Goal: Task Accomplishment & Management: Complete application form

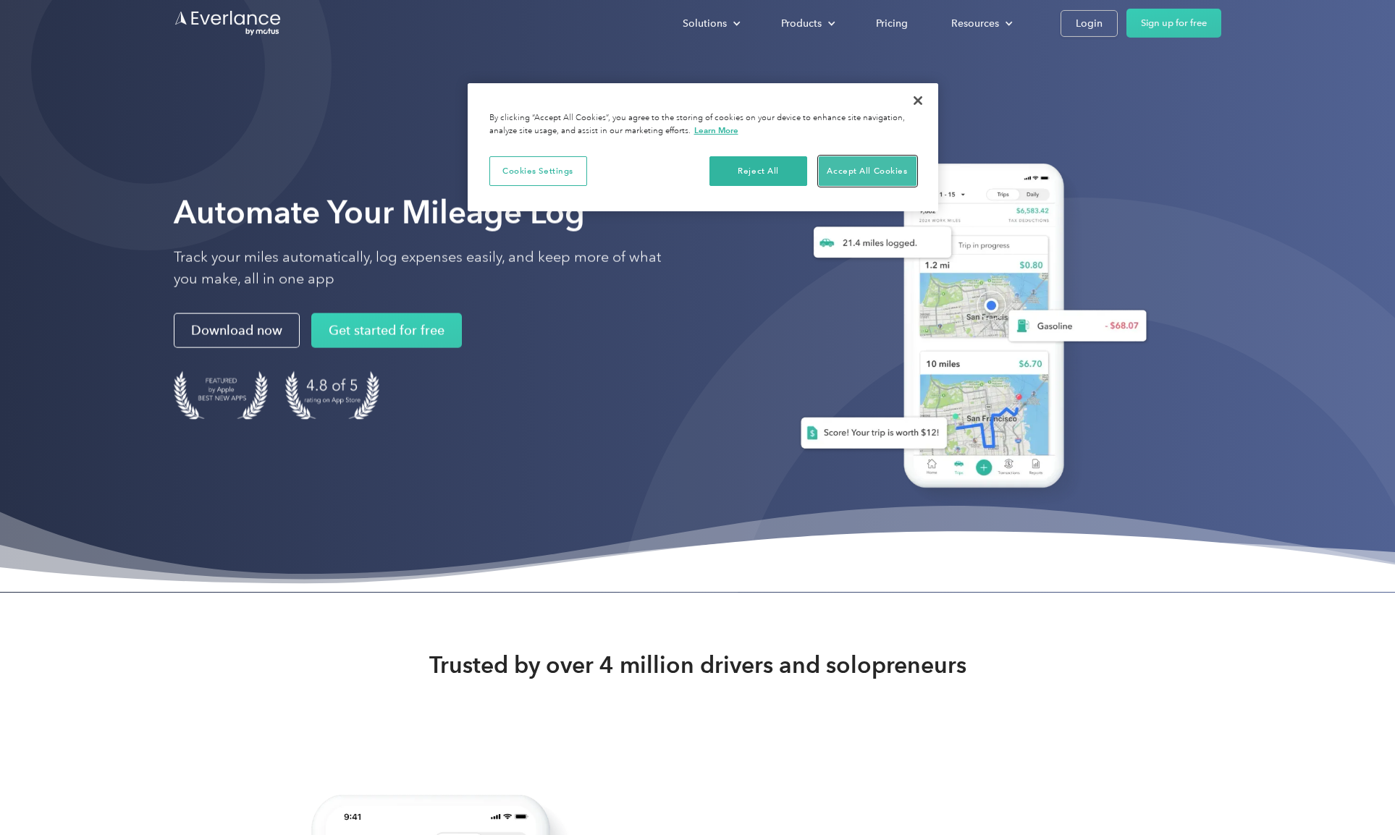
click at [896, 179] on button "Accept All Cookies" at bounding box center [867, 171] width 98 height 30
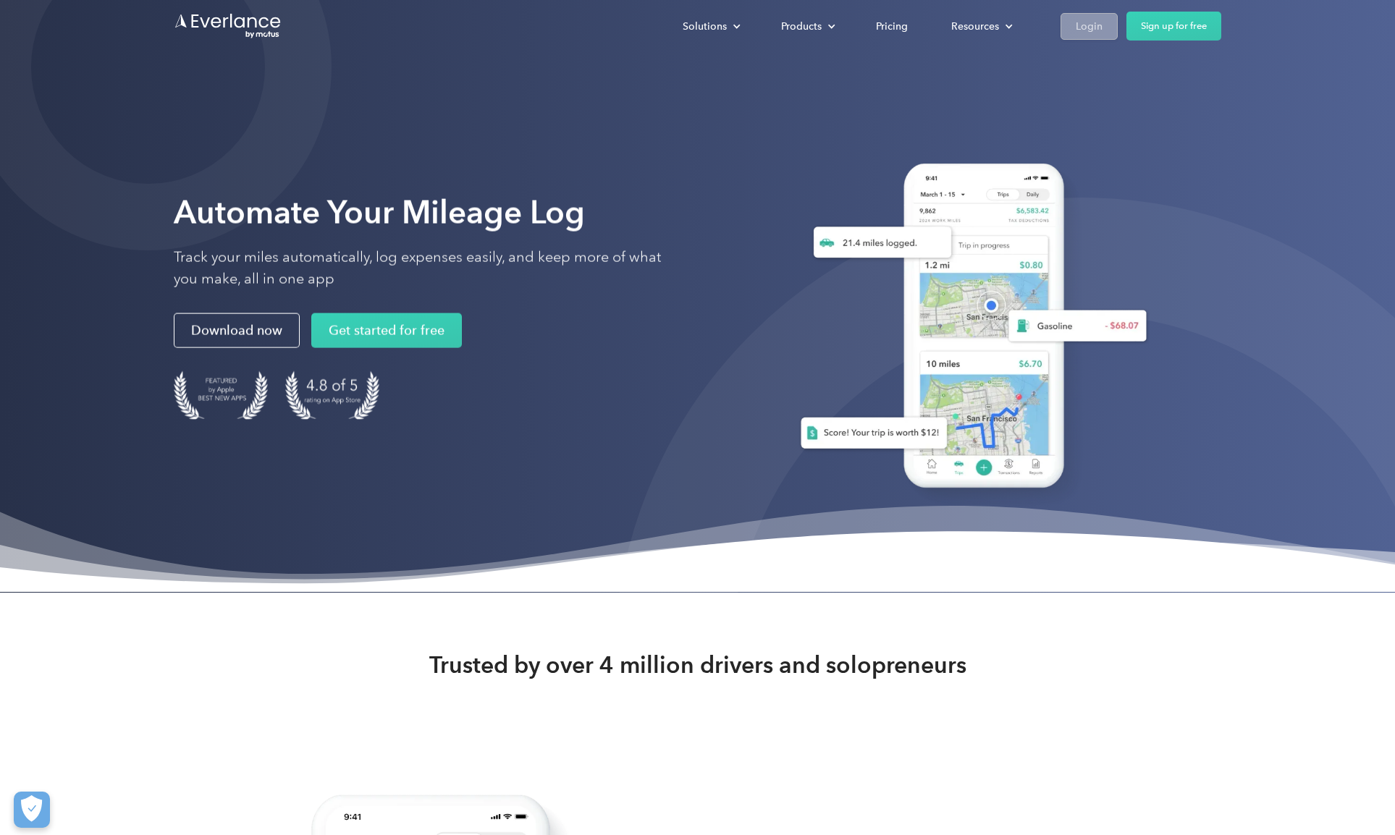
click at [1103, 32] on link "Login" at bounding box center [1088, 26] width 57 height 27
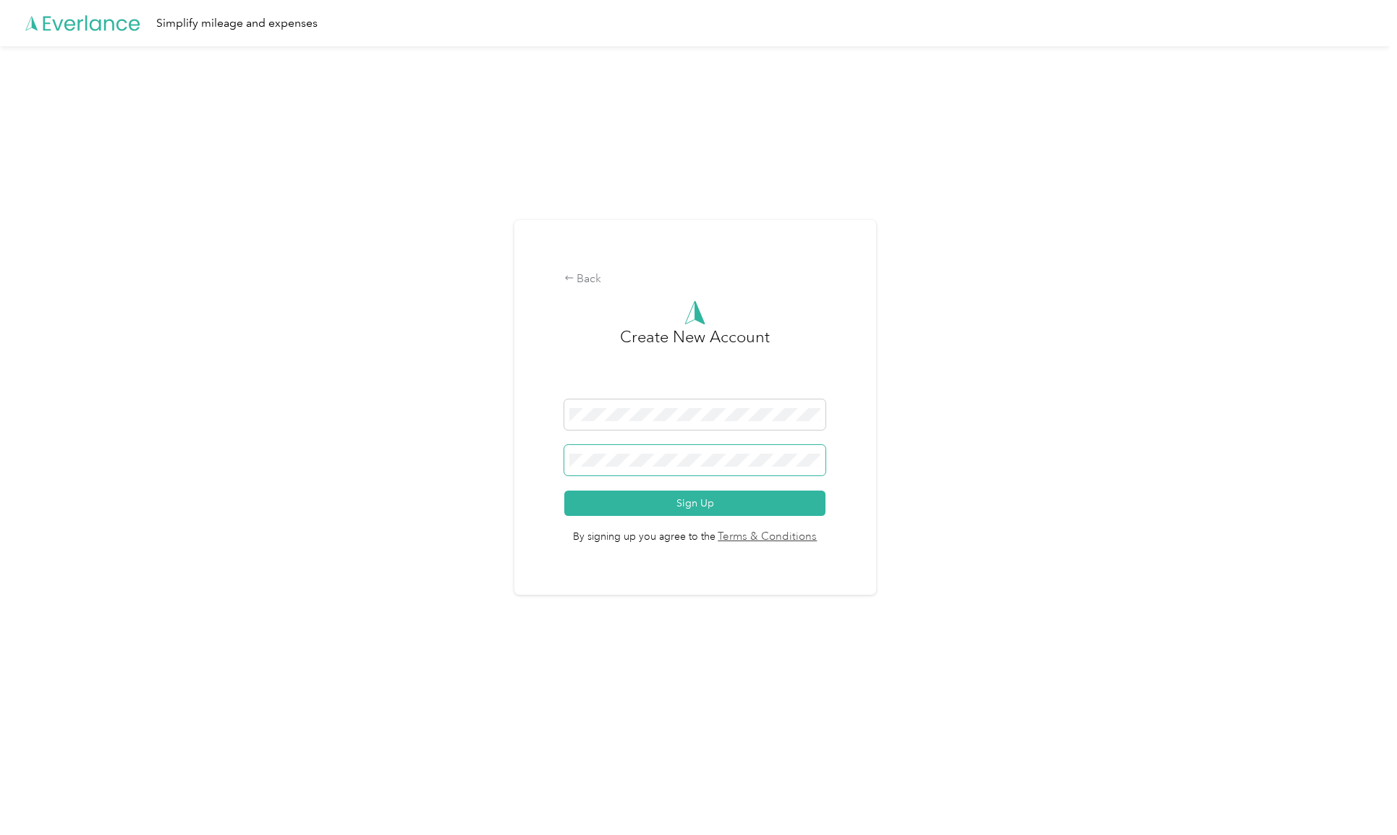
click at [526, 450] on div "Back Create New Account Sign Up By signing up you agree to the Terms & Conditio…" at bounding box center [696, 407] width 362 height 375
click at [651, 504] on button "Sign Up" at bounding box center [695, 503] width 262 height 25
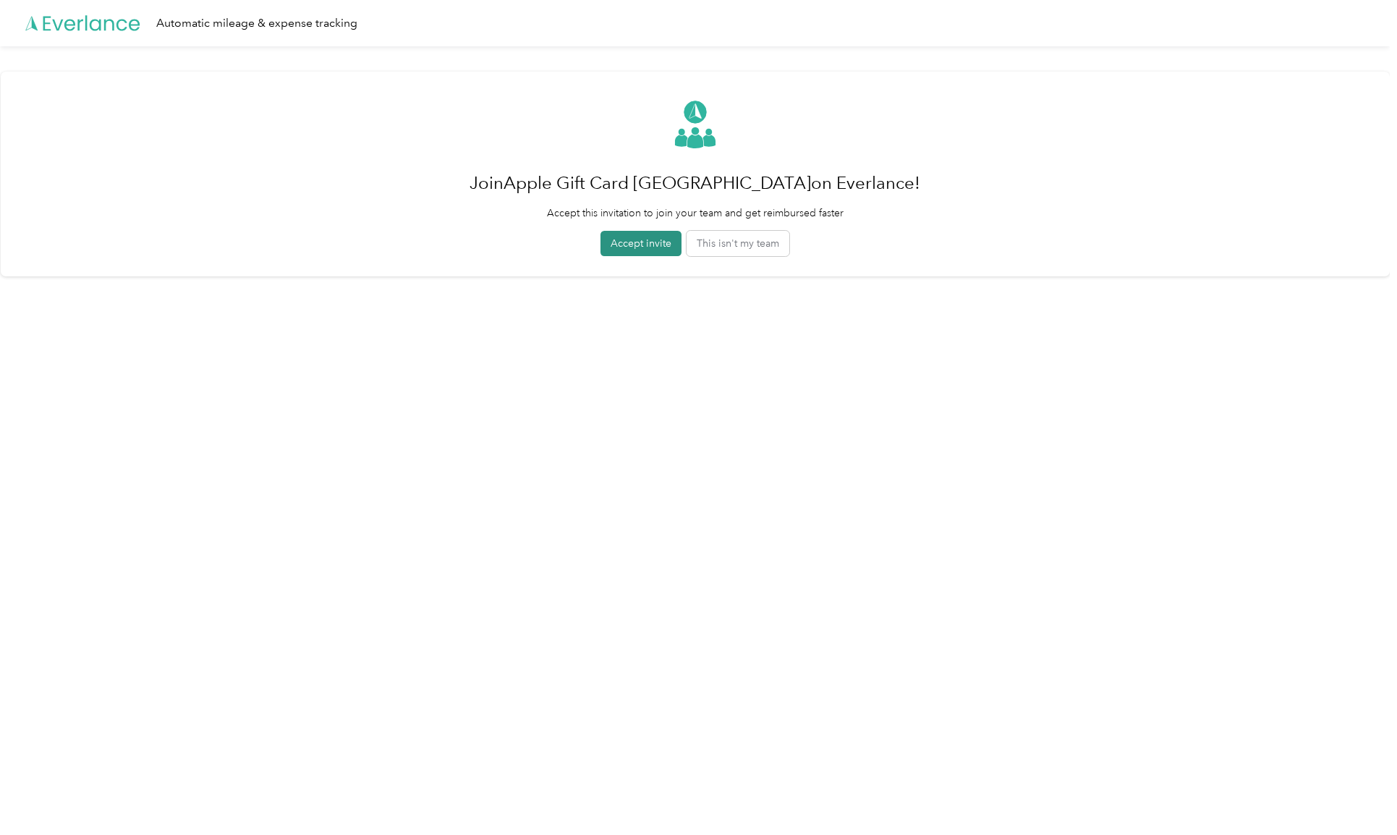
click at [661, 248] on button "Accept invite" at bounding box center [641, 243] width 81 height 25
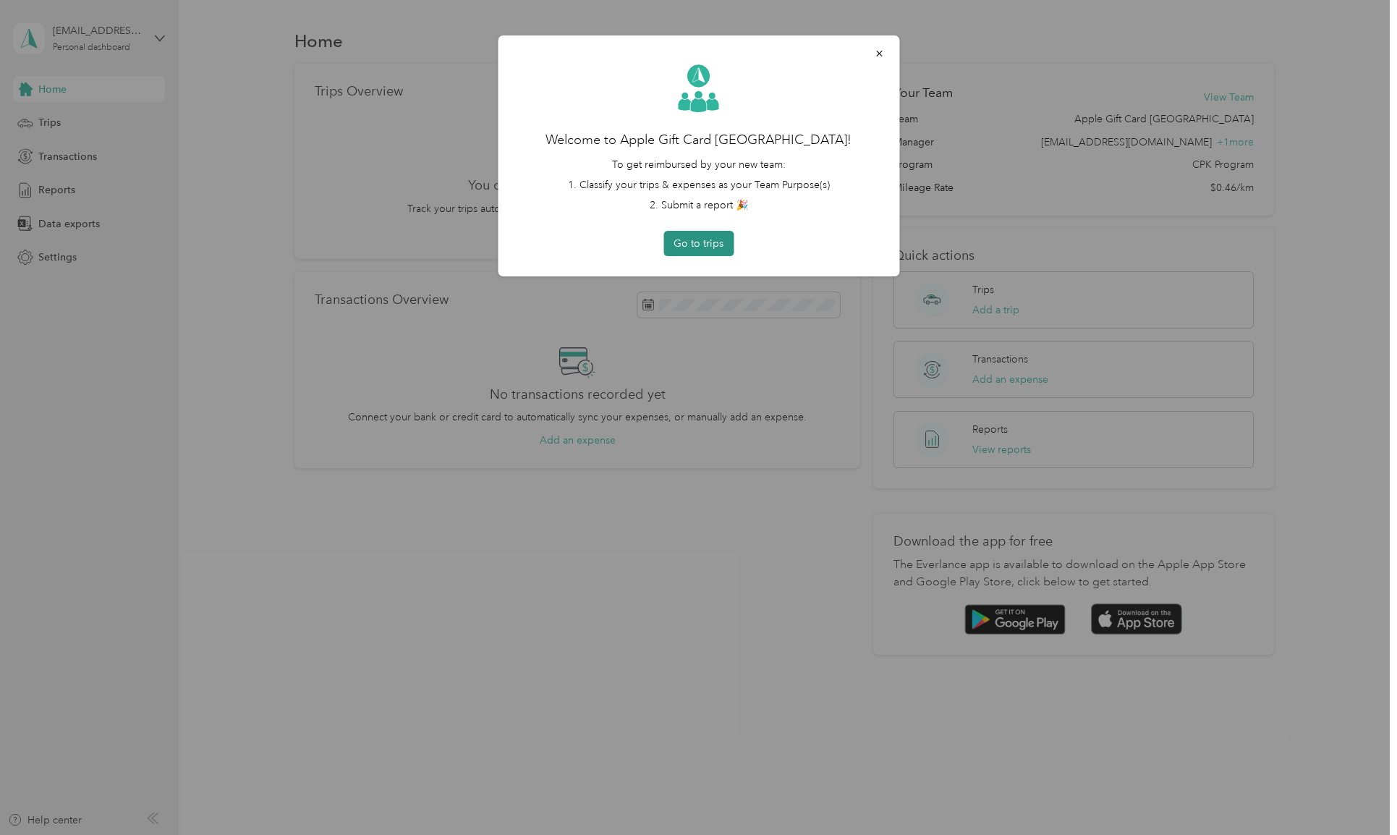
click at [702, 253] on button "Go to trips" at bounding box center [699, 243] width 70 height 25
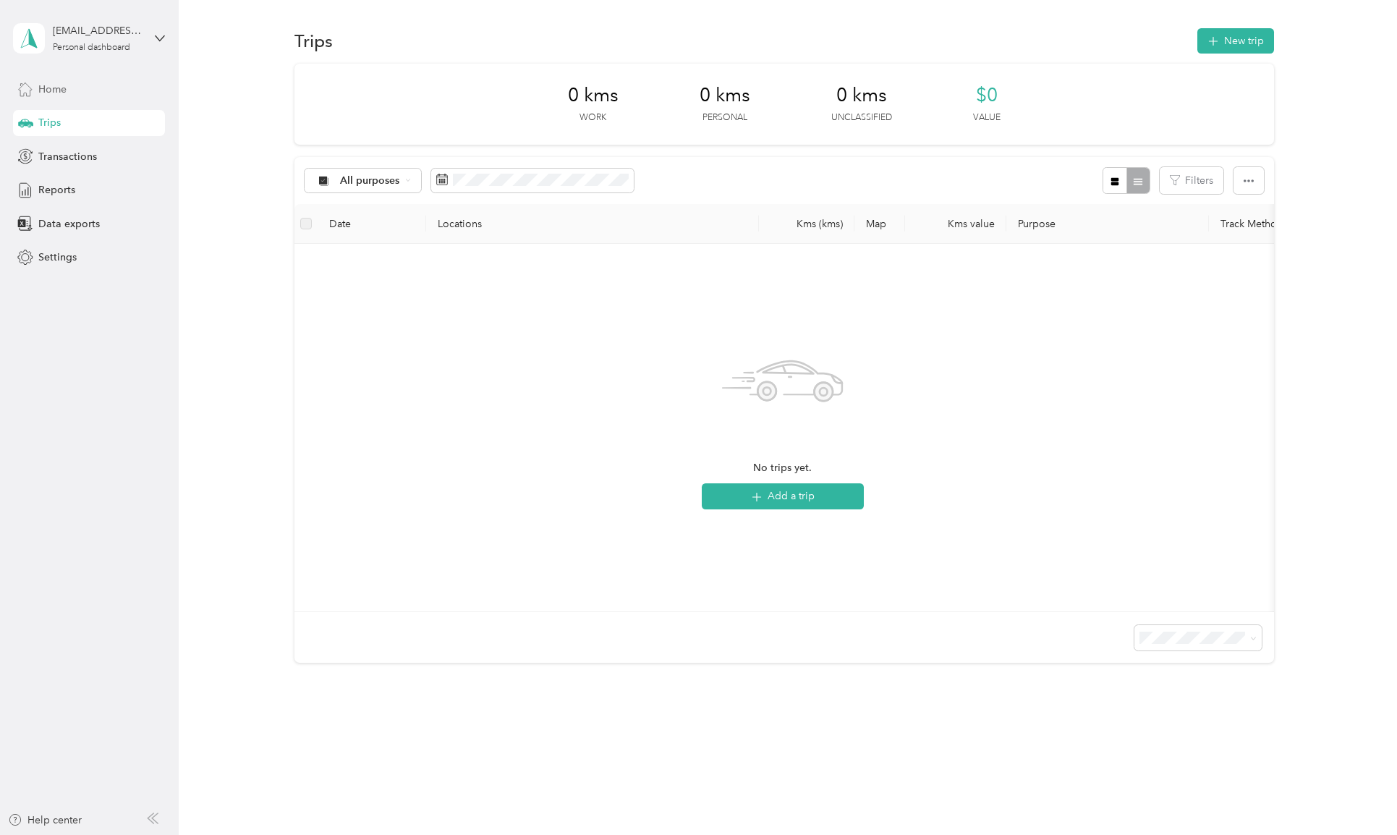
click at [67, 77] on div "Home" at bounding box center [89, 89] width 152 height 26
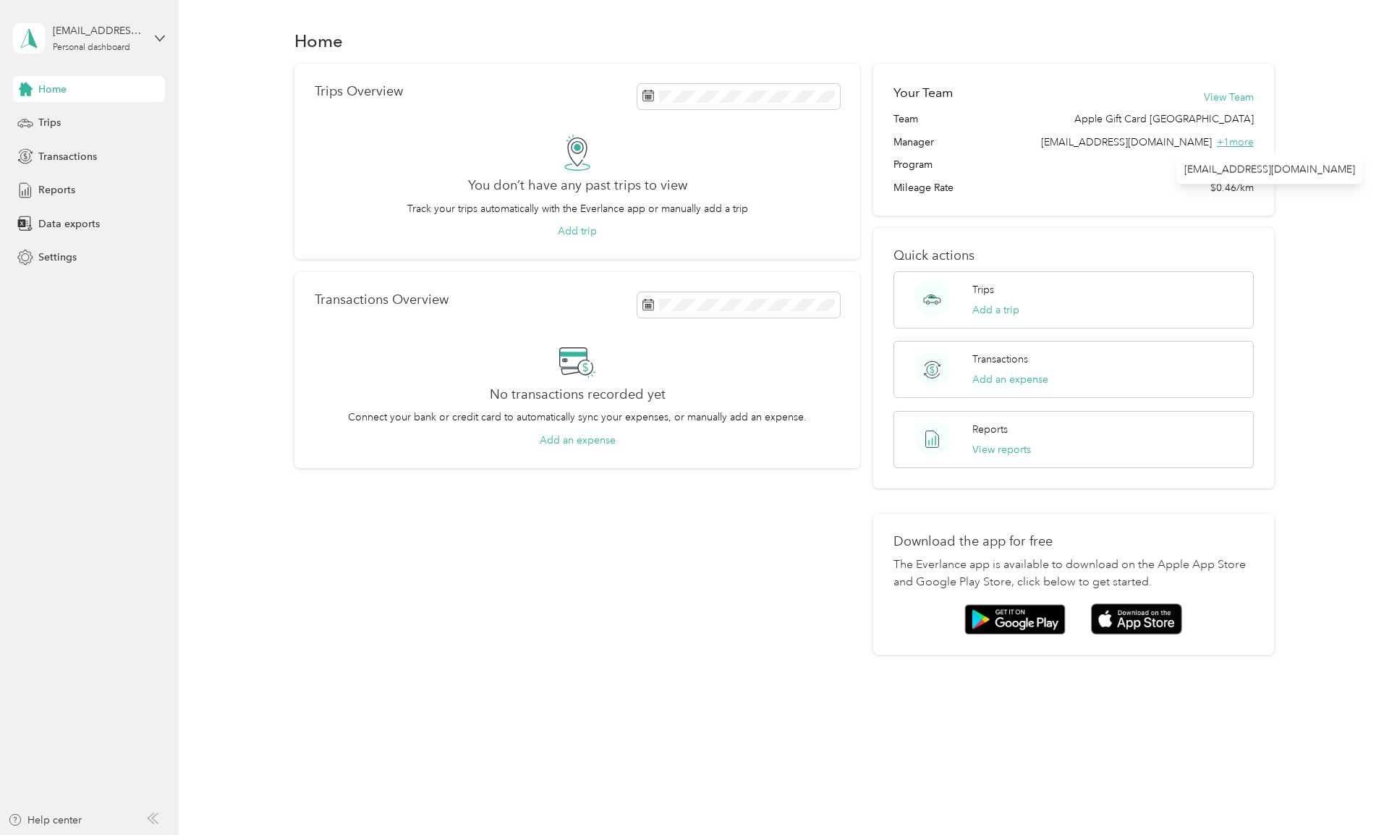
click at [1246, 143] on span "+ 1 more" at bounding box center [1235, 142] width 37 height 12
